Goal: Task Accomplishment & Management: Manage account settings

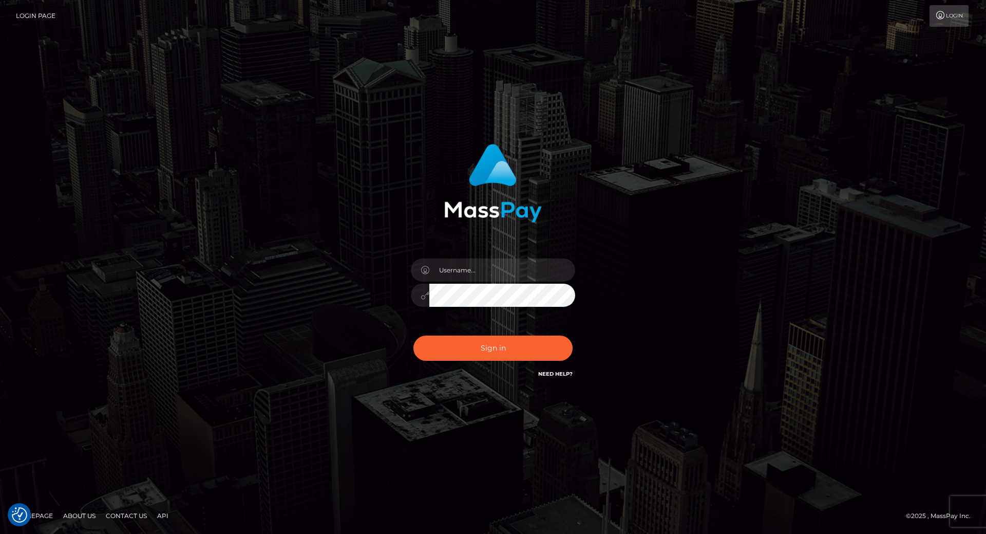
click at [449, 244] on div "Sign in" at bounding box center [493, 261] width 270 height 251
click at [452, 271] on input "text" at bounding box center [502, 269] width 146 height 23
click at [472, 274] on input "text" at bounding box center [502, 269] width 146 height 23
click at [459, 249] on div "Sign in" at bounding box center [493, 261] width 270 height 251
click at [456, 266] on input "text" at bounding box center [502, 269] width 146 height 23
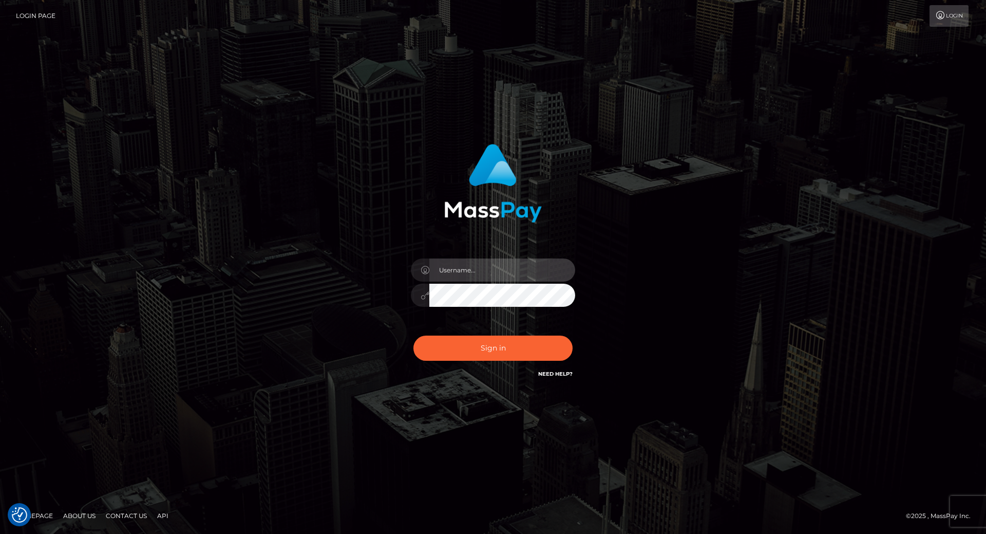
type input "leslie.throne"
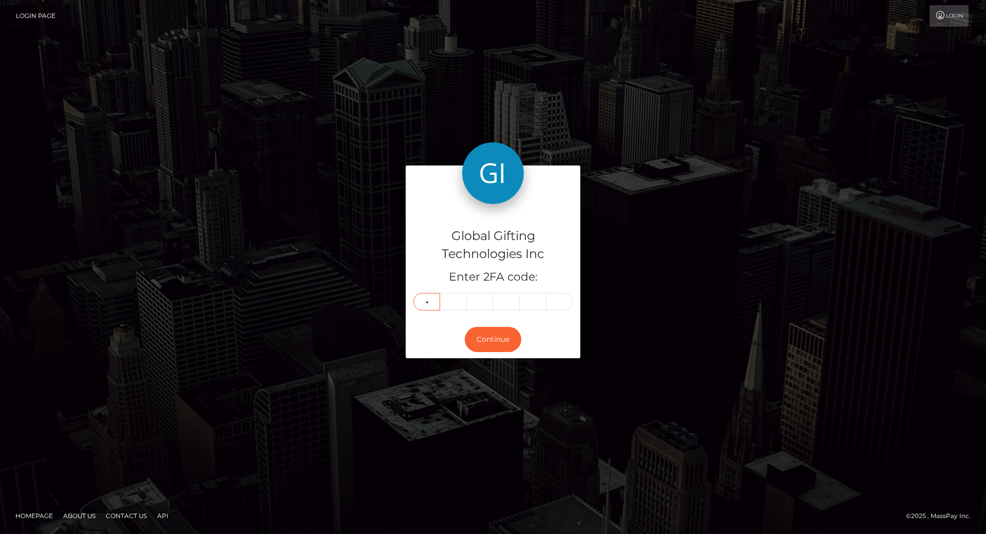
type input "5"
type input "4"
type input "1"
type input "9"
type input "5"
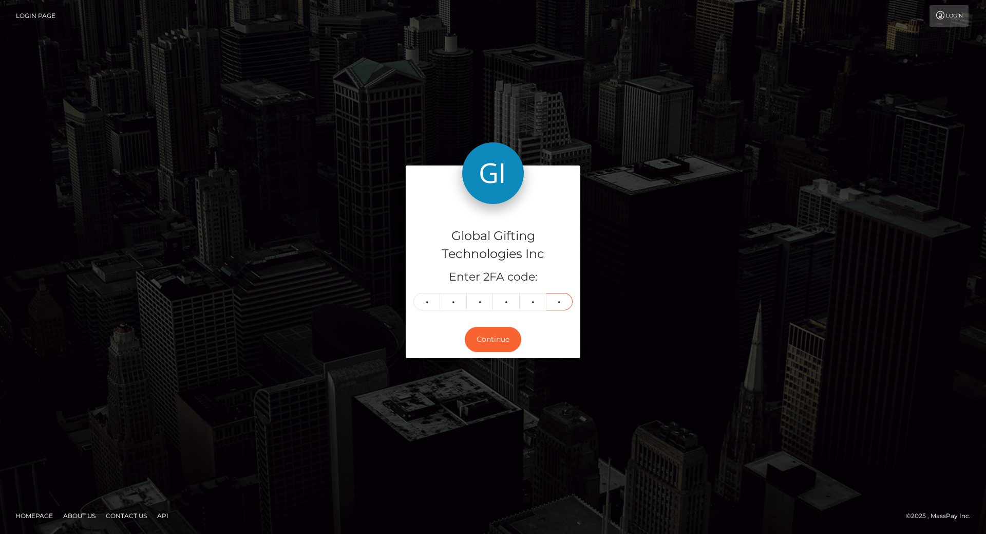
type input "4"
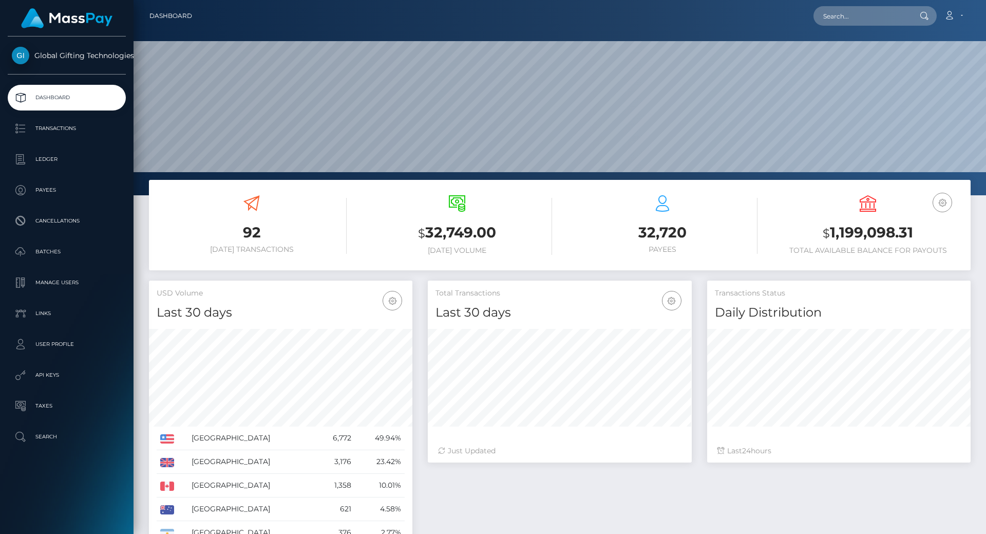
scroll to position [182, 264]
click at [877, 231] on h3 "$ 1,199,098.31" at bounding box center [868, 232] width 190 height 21
copy h3 "1,199,098.31"
